Goal: Browse casually

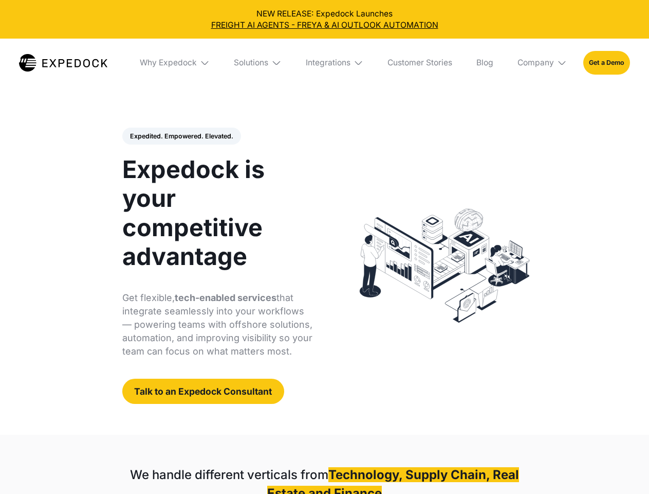
select select
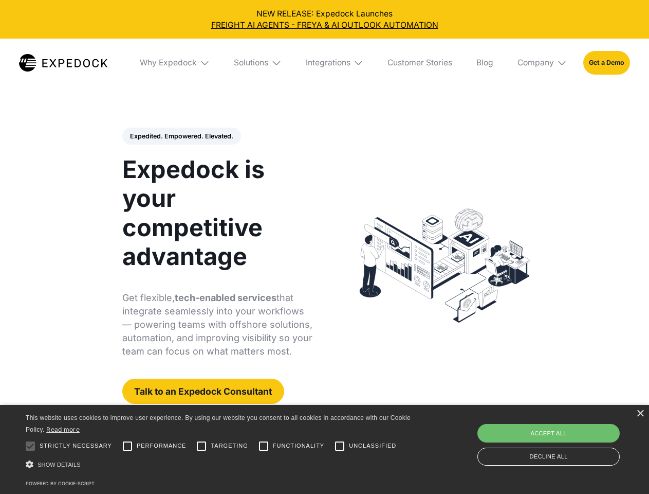
click at [324, 63] on div "Integrations" at bounding box center [328, 63] width 45 height 10
click at [175, 63] on div "Why Expedock" at bounding box center [159, 63] width 57 height 10
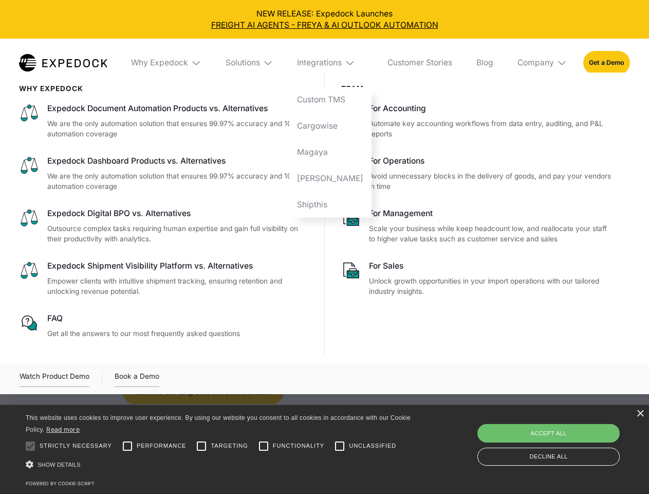
click at [259, 63] on div "Solutions" at bounding box center [243, 63] width 34 height 10
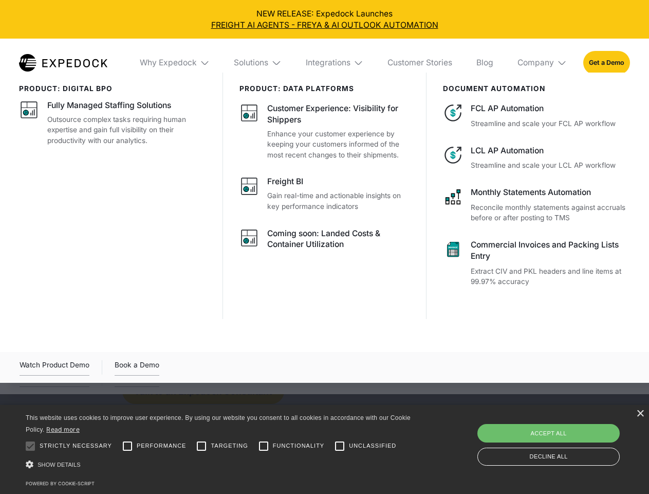
click at [335, 63] on div "Integrations" at bounding box center [328, 63] width 45 height 10
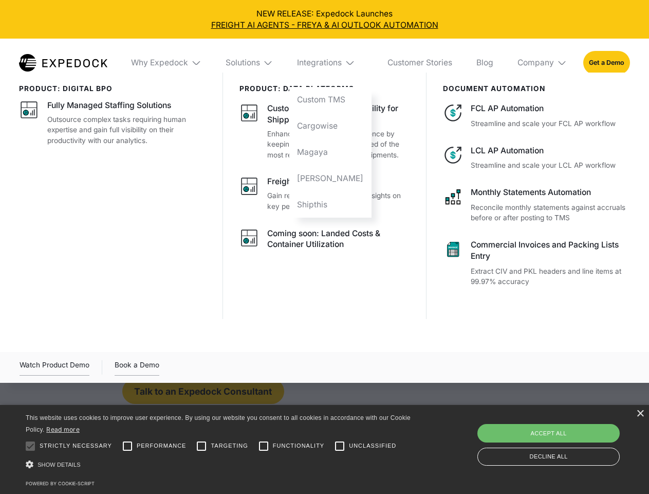
click at [543, 63] on div "Company" at bounding box center [536, 63] width 37 height 10
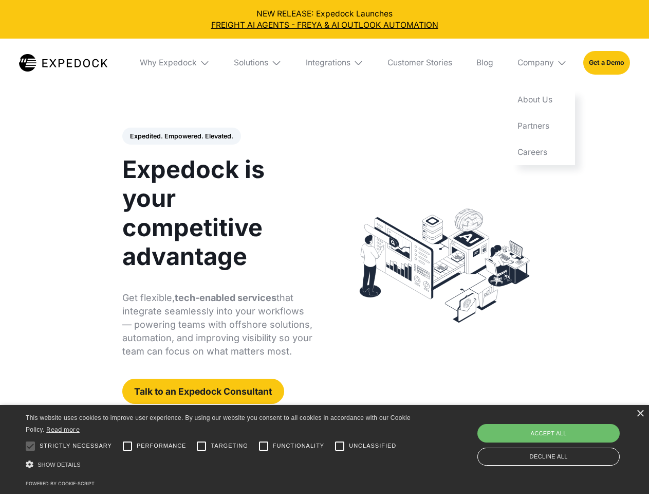
click at [181, 136] on div "Expedited. Empowered. Elevated. Automate Freight Document Extraction at 99.97% …" at bounding box center [217, 266] width 191 height 277
click at [30, 446] on div at bounding box center [30, 446] width 21 height 21
click at [128, 446] on input "Performance" at bounding box center [127, 446] width 21 height 21
checkbox input "true"
click at [202, 446] on input "Targeting" at bounding box center [201, 446] width 21 height 21
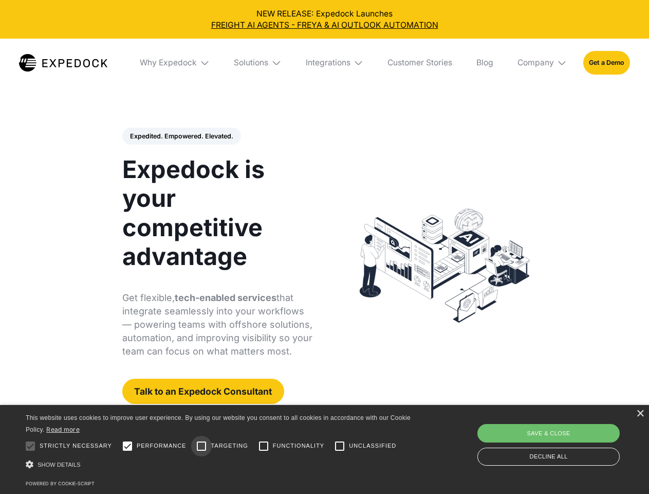
checkbox input "true"
click at [264, 446] on input "Functionality" at bounding box center [264, 446] width 21 height 21
checkbox input "true"
